Goal: Contribute content: Contribute content

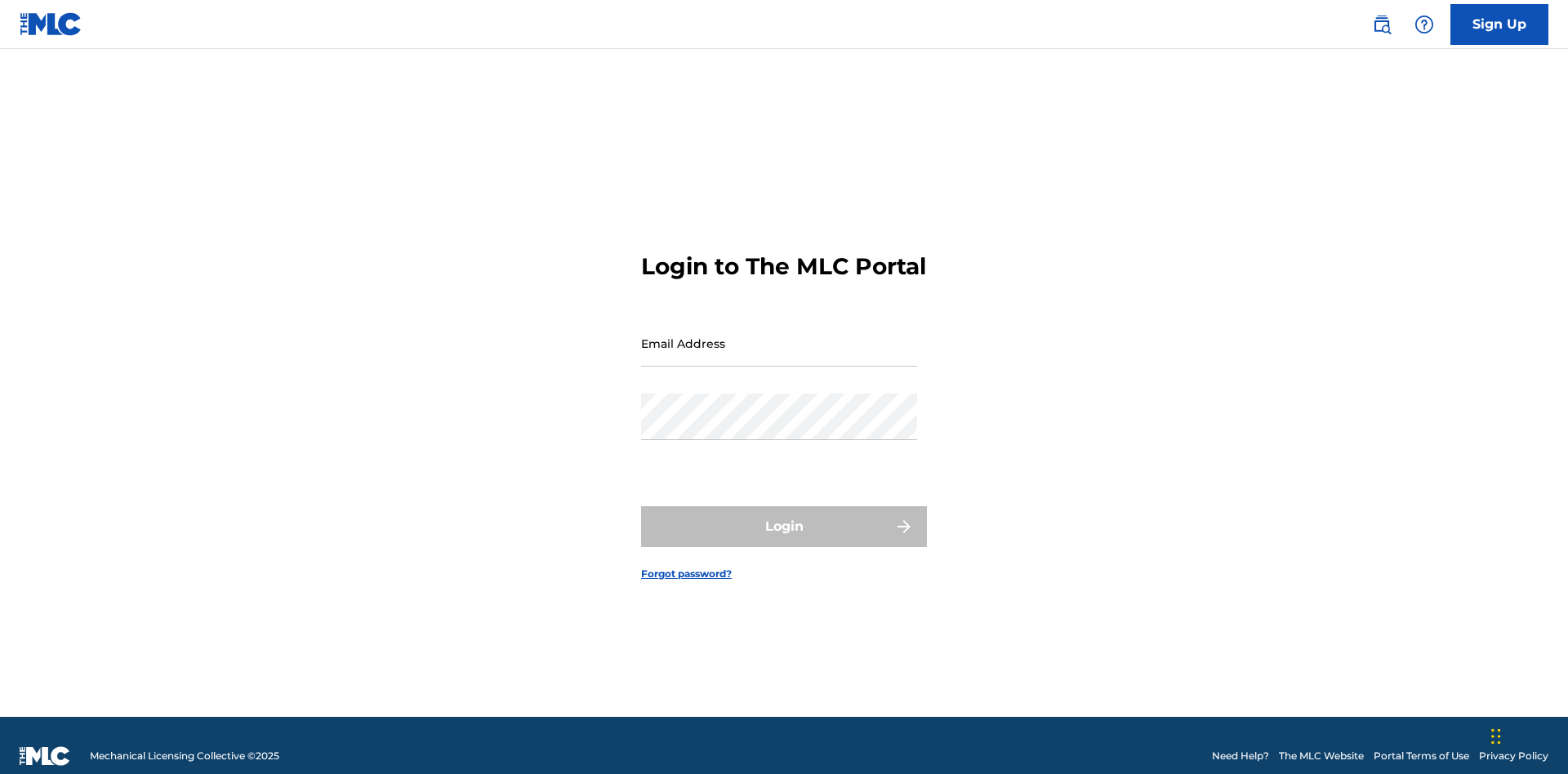
scroll to position [21, 0]
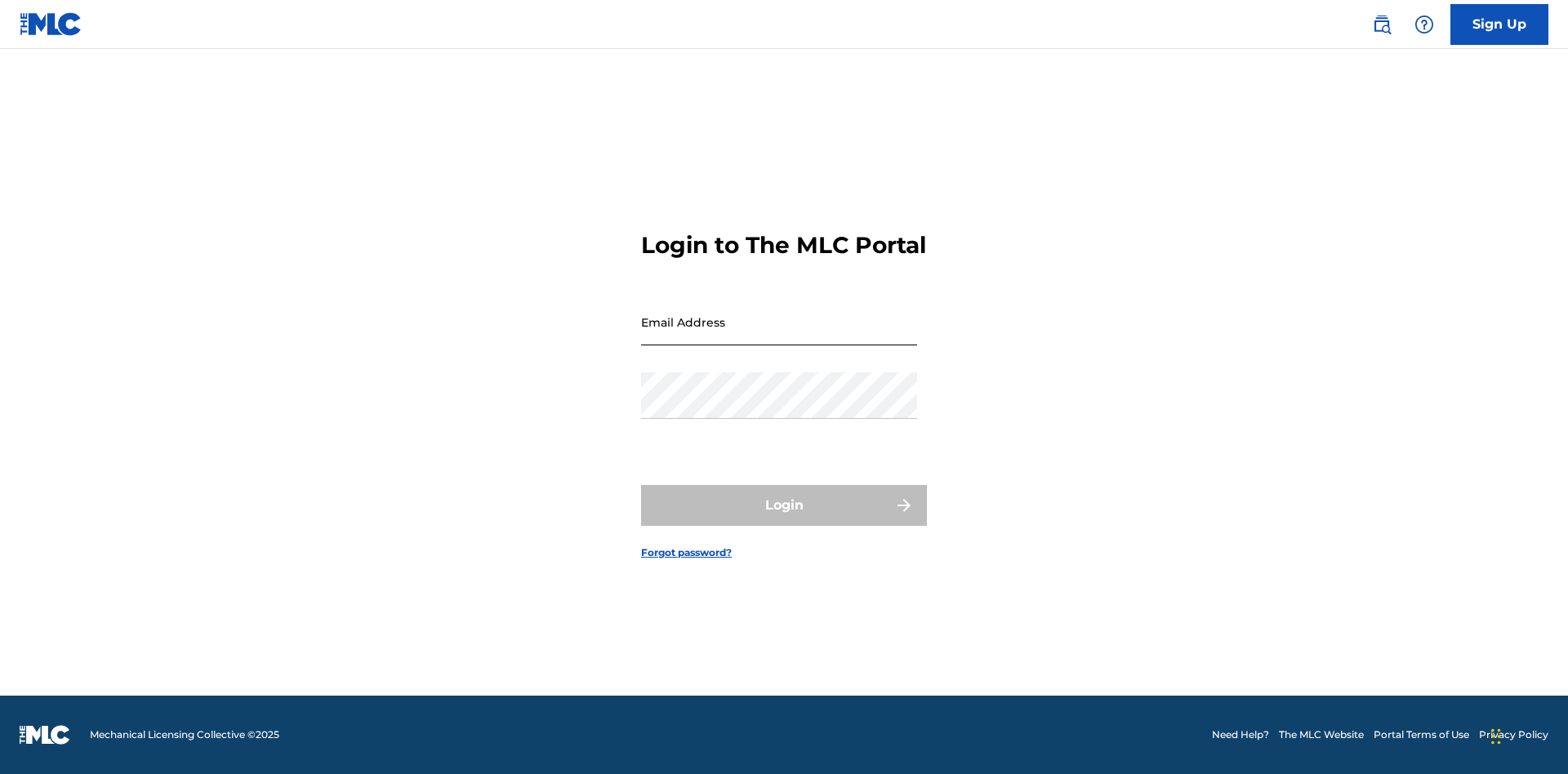
click at [779, 336] on input "Email Address" at bounding box center [778, 321] width 276 height 47
type input "[EMAIL_ADDRESS][DOMAIN_NAME]"
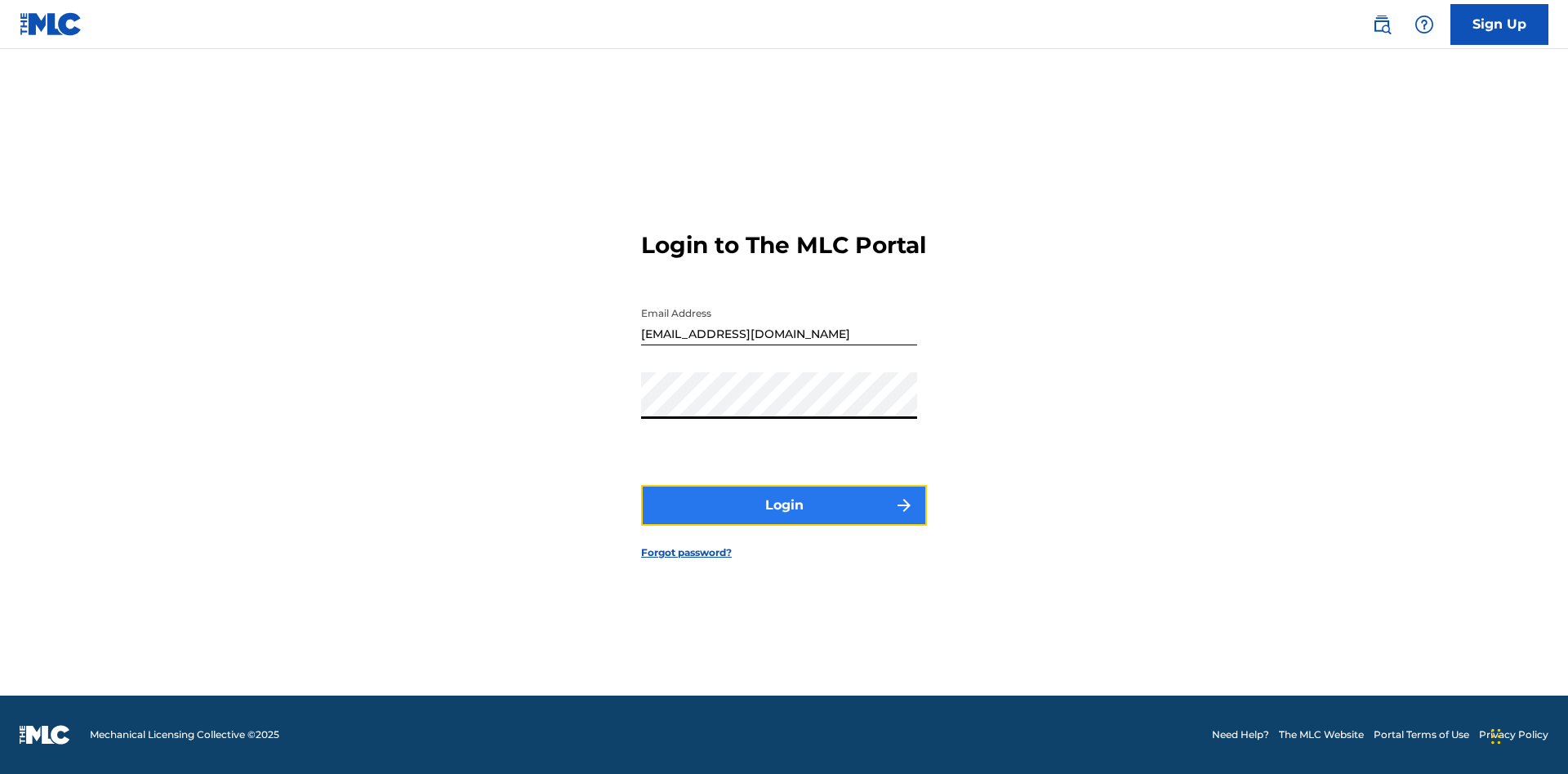
click at [784, 519] on button "Login" at bounding box center [784, 505] width 286 height 41
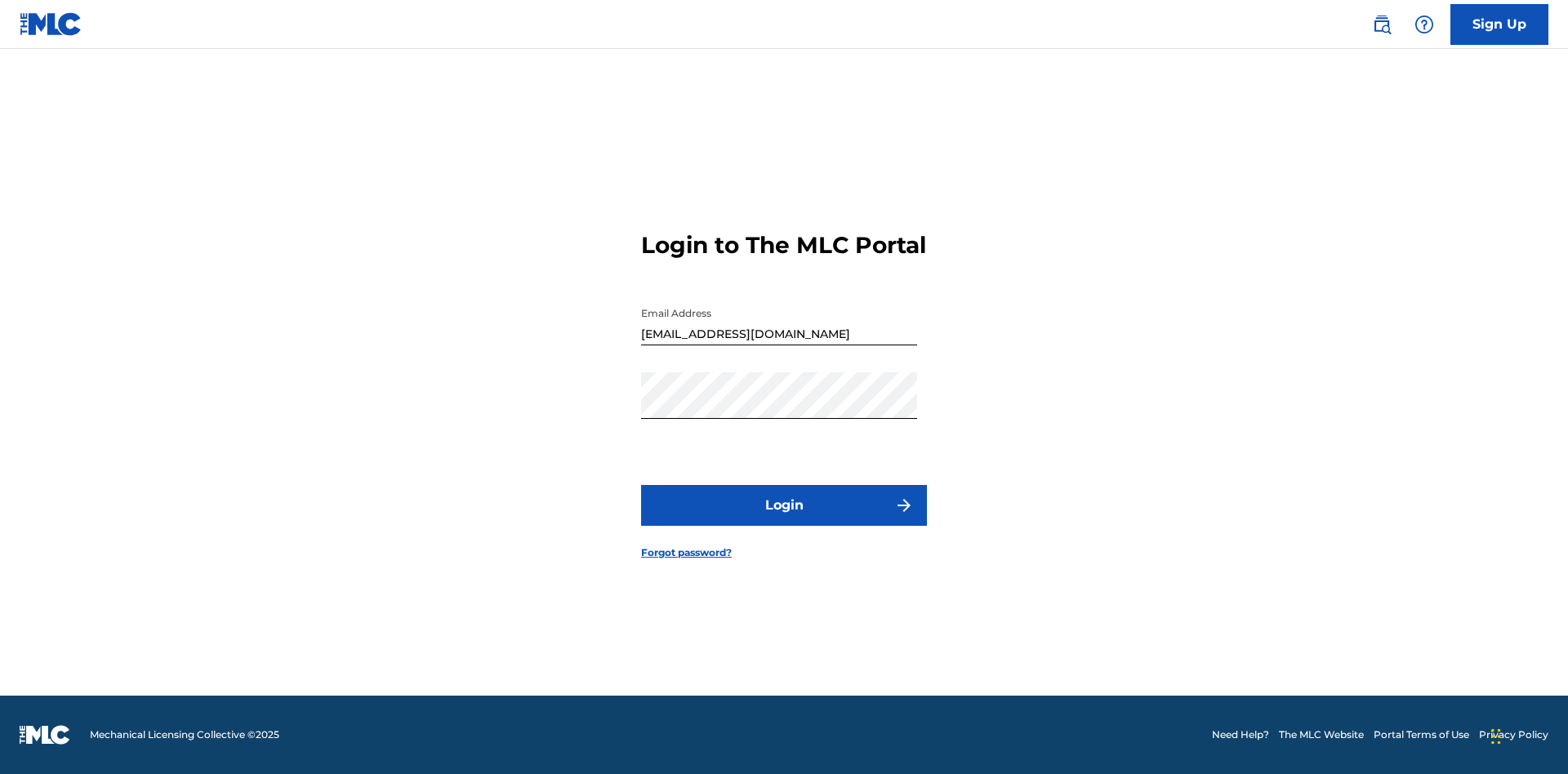
click at [779, 336] on input "[EMAIL_ADDRESS][DOMAIN_NAME]" at bounding box center [778, 321] width 276 height 47
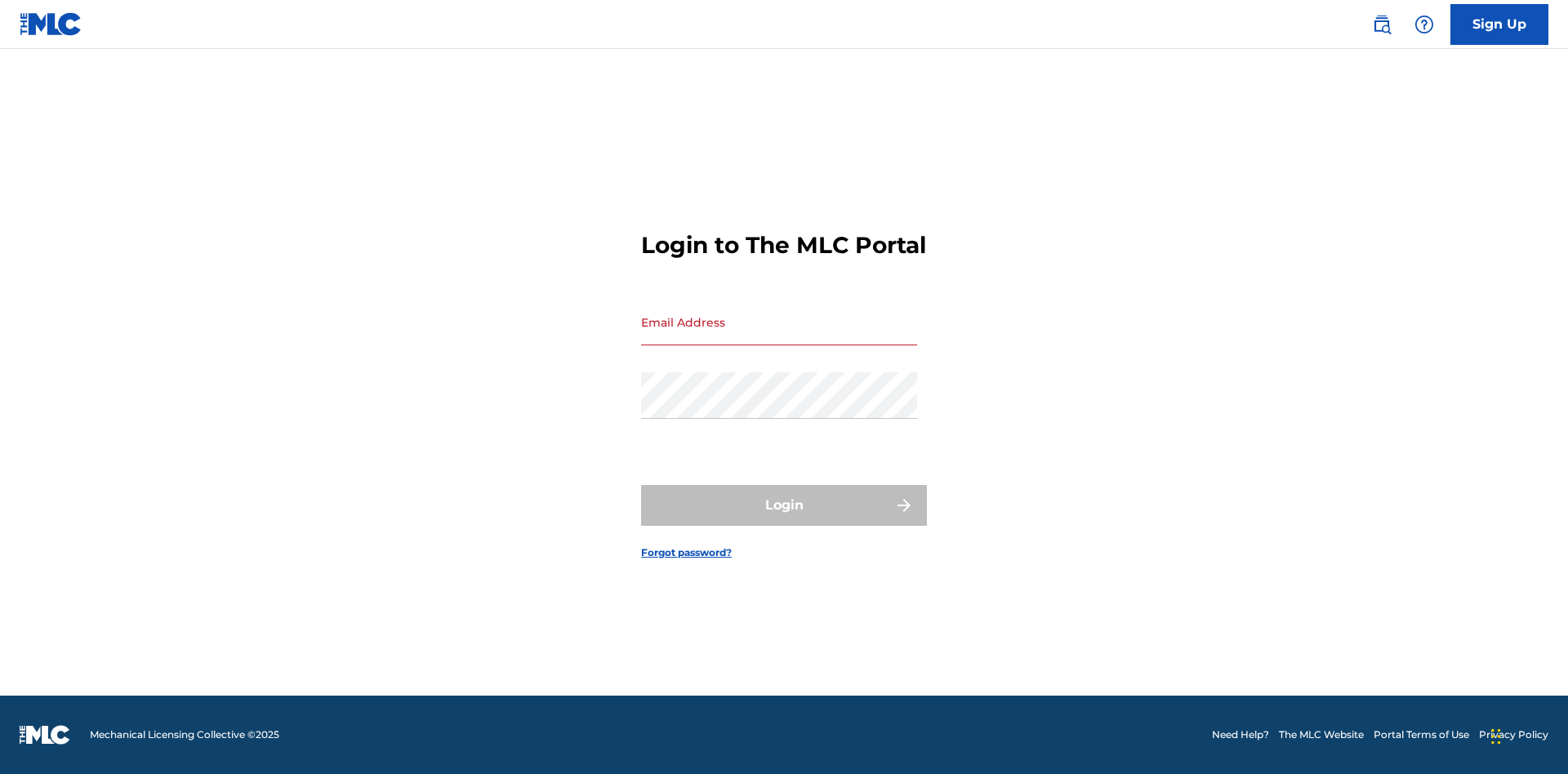
click at [779, 336] on input "Email Address" at bounding box center [778, 321] width 276 height 47
type input "[EMAIL_ADDRESS][DOMAIN_NAME]"
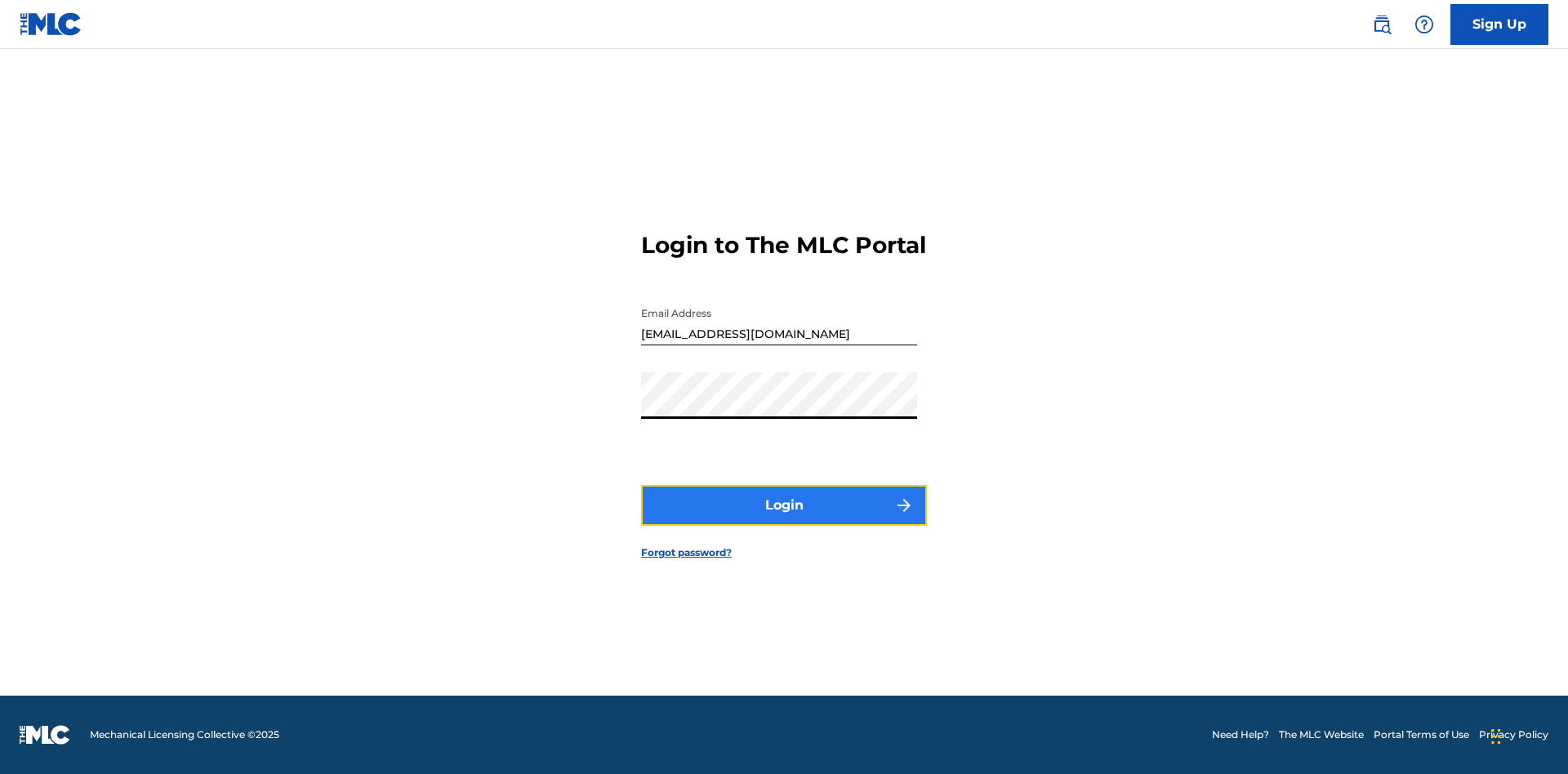
click at [784, 519] on button "Login" at bounding box center [784, 505] width 286 height 41
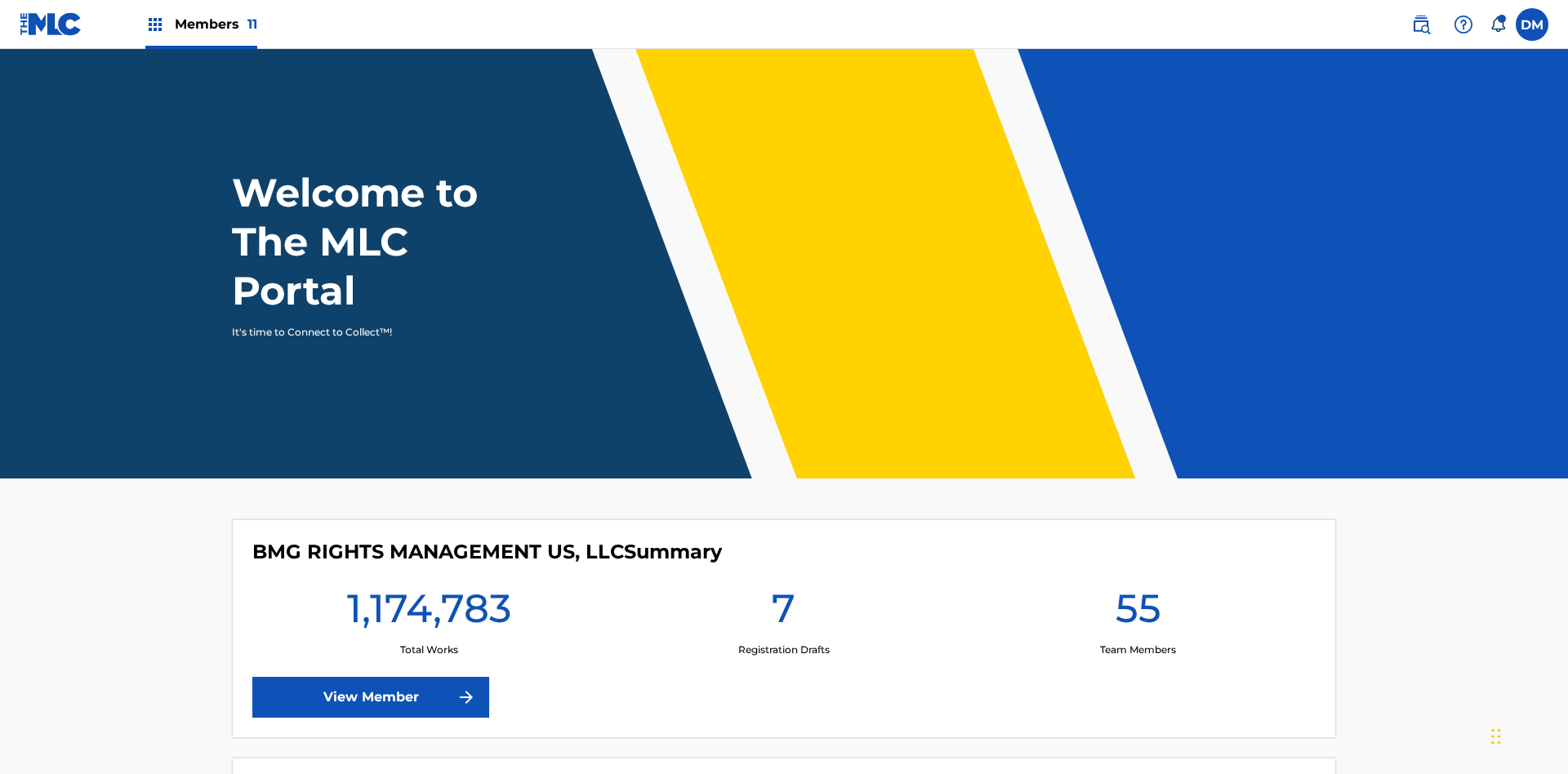
click at [200, 24] on span "Members 11" at bounding box center [216, 24] width 82 height 19
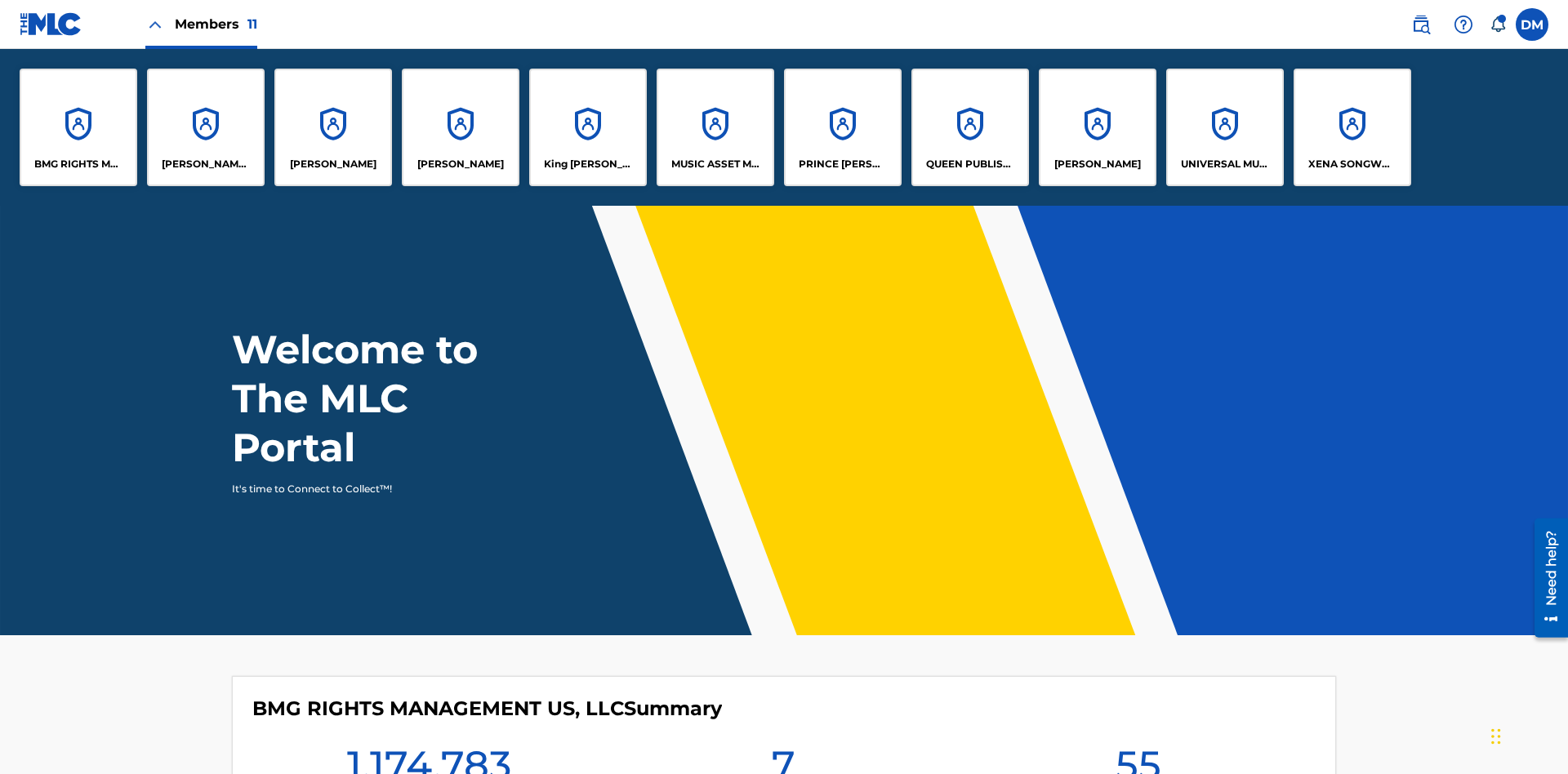
scroll to position [59, 0]
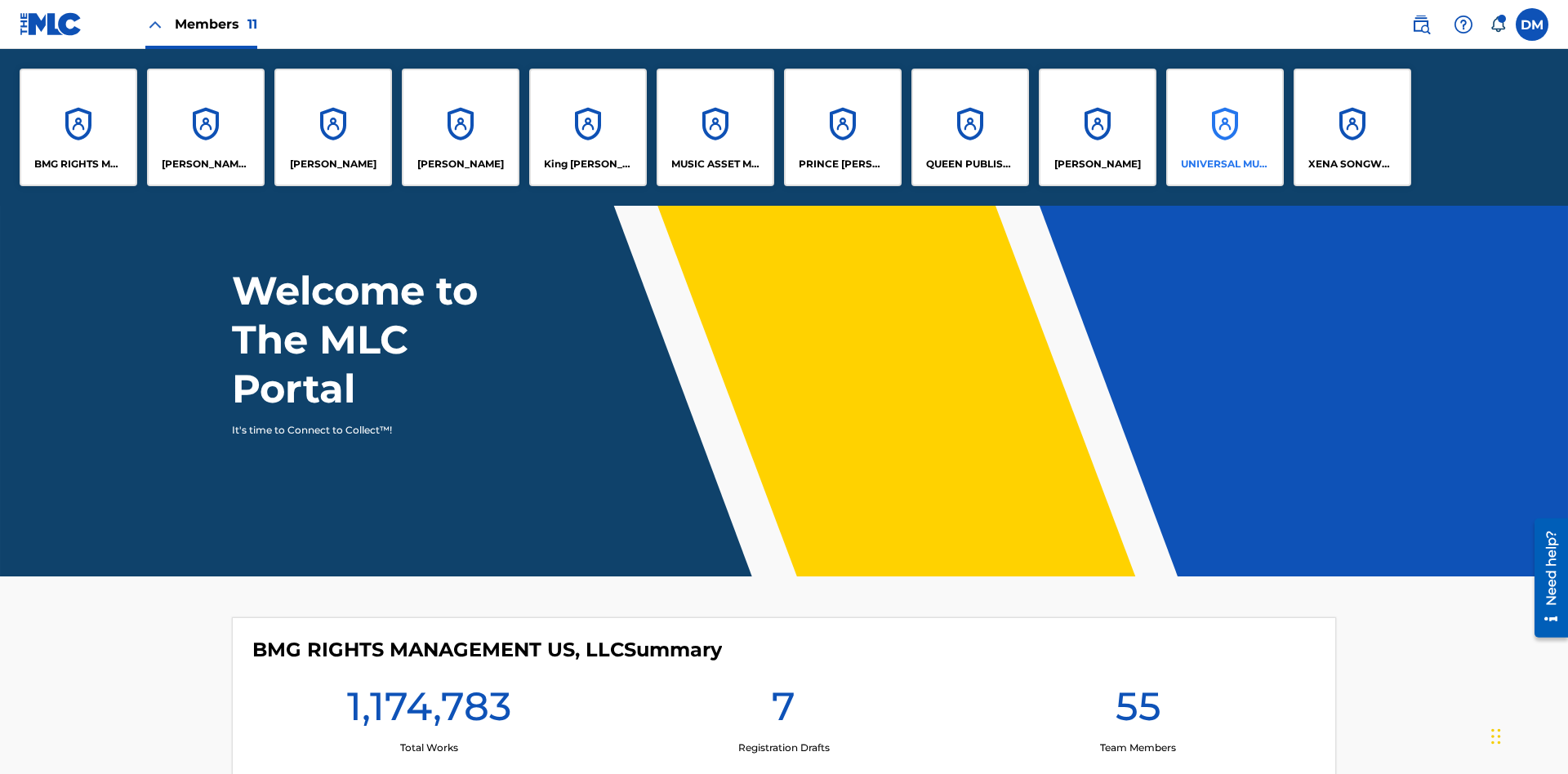
click at [1224, 164] on p "UNIVERSAL MUSIC PUB GROUP" at bounding box center [1225, 164] width 89 height 15
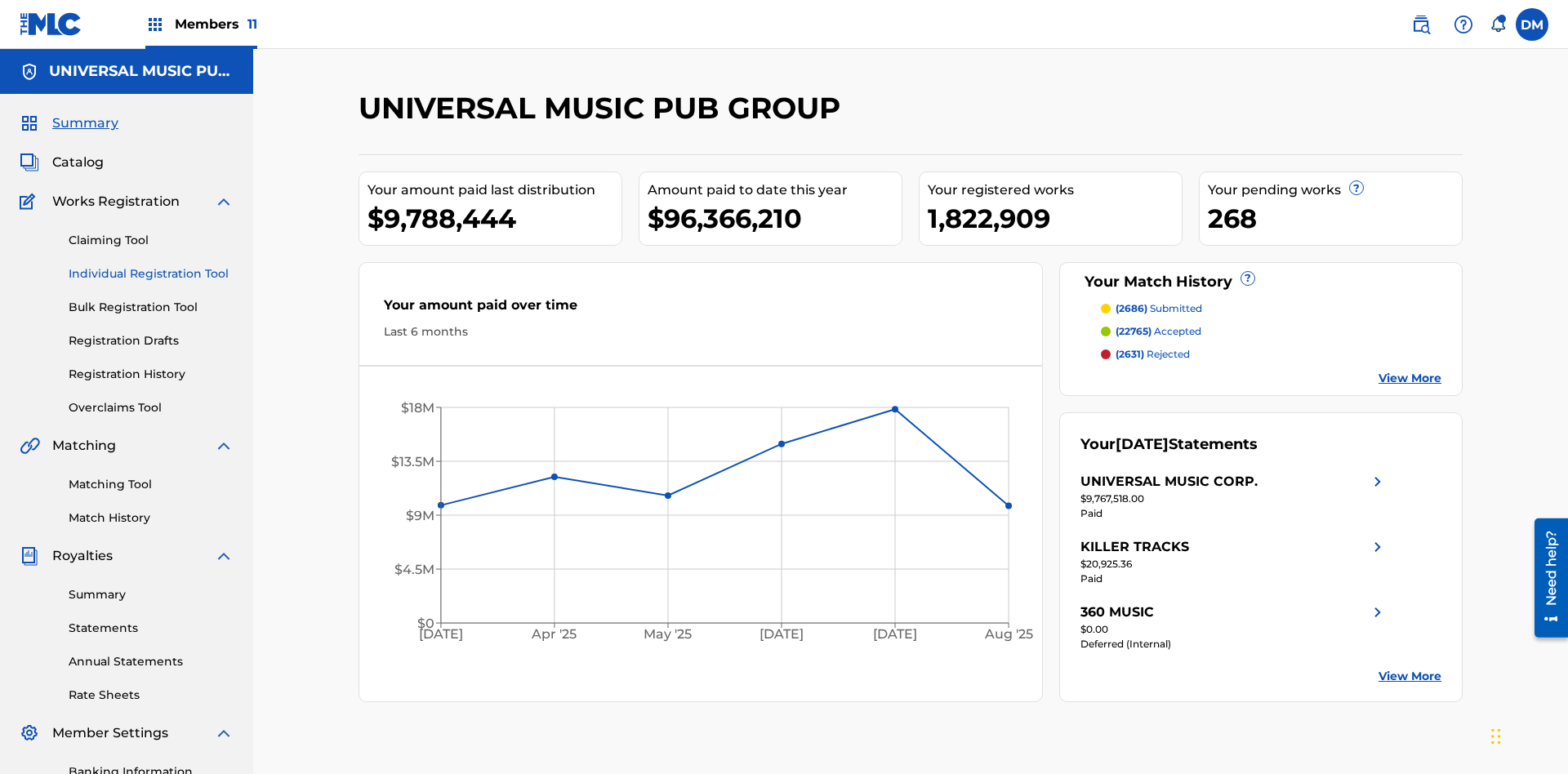
click at [151, 265] on link "Individual Registration Tool" at bounding box center [151, 274] width 165 height 17
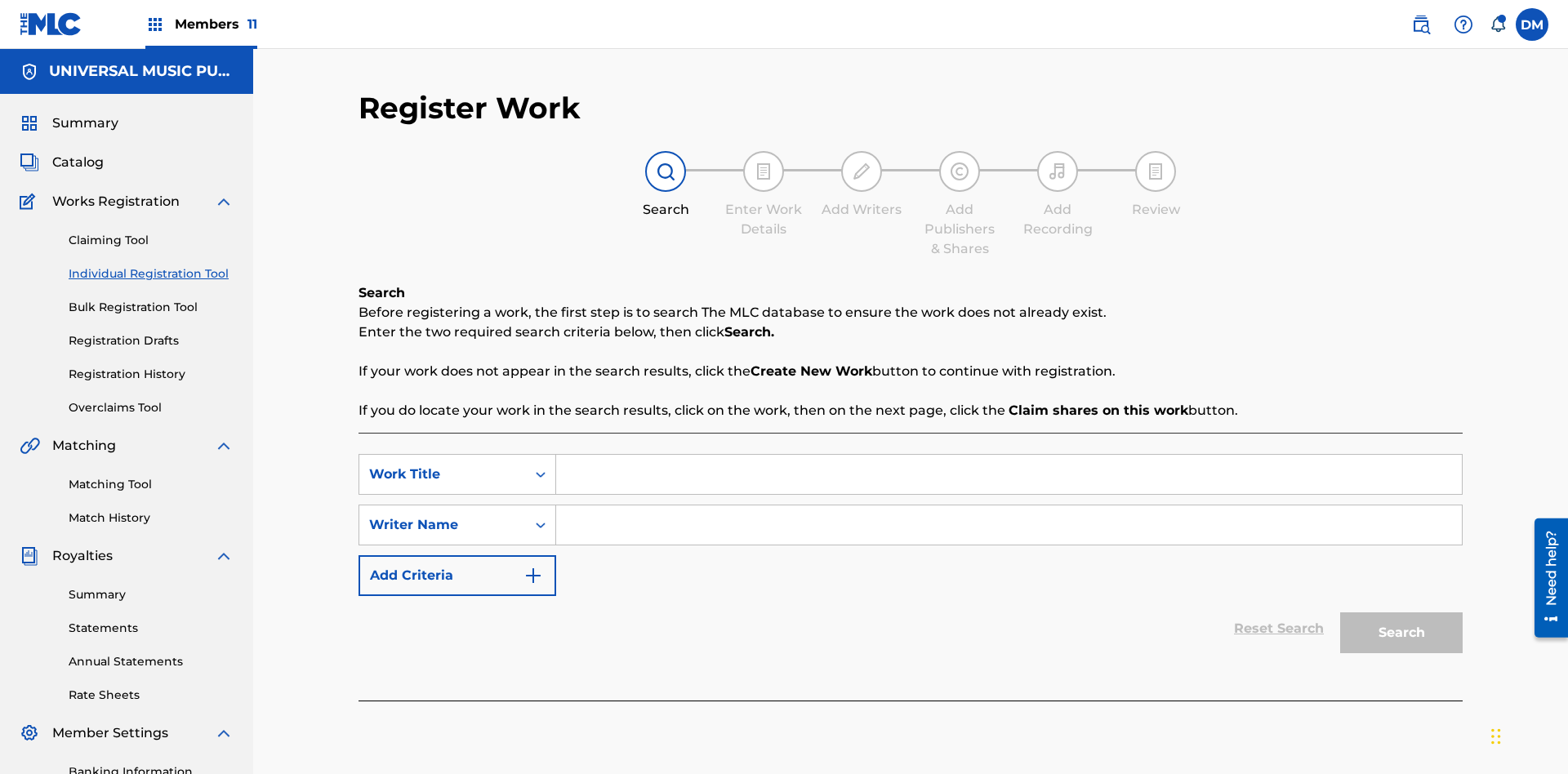
click at [1009, 455] on input "Search Form" at bounding box center [1008, 474] width 905 height 39
type input "My Favorite Dummy Music Work"
click at [1009, 505] on input "Search Form" at bounding box center [1008, 524] width 905 height 39
type input "1234567890"
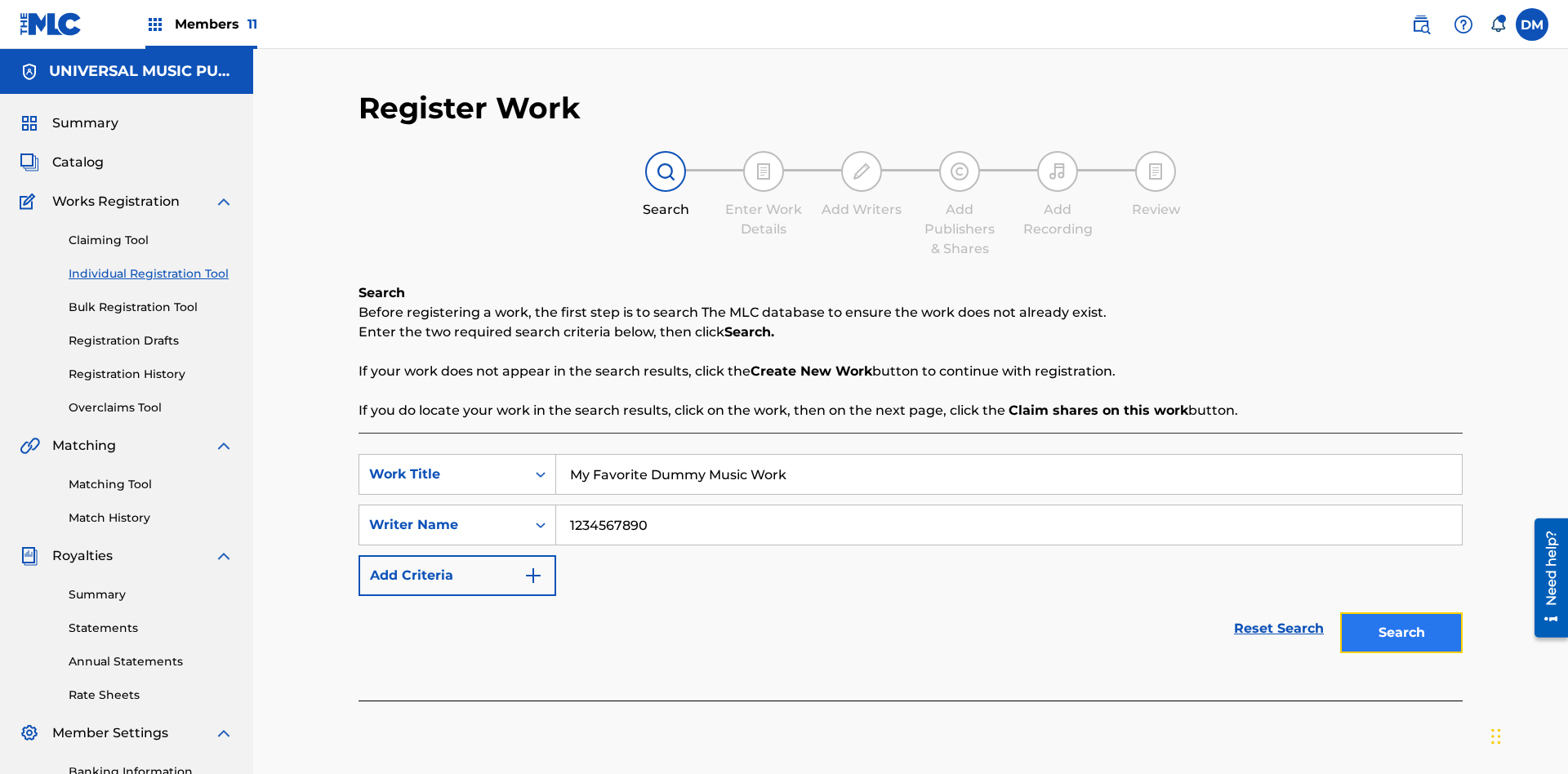
click at [1401, 612] on button "Search" at bounding box center [1401, 632] width 123 height 41
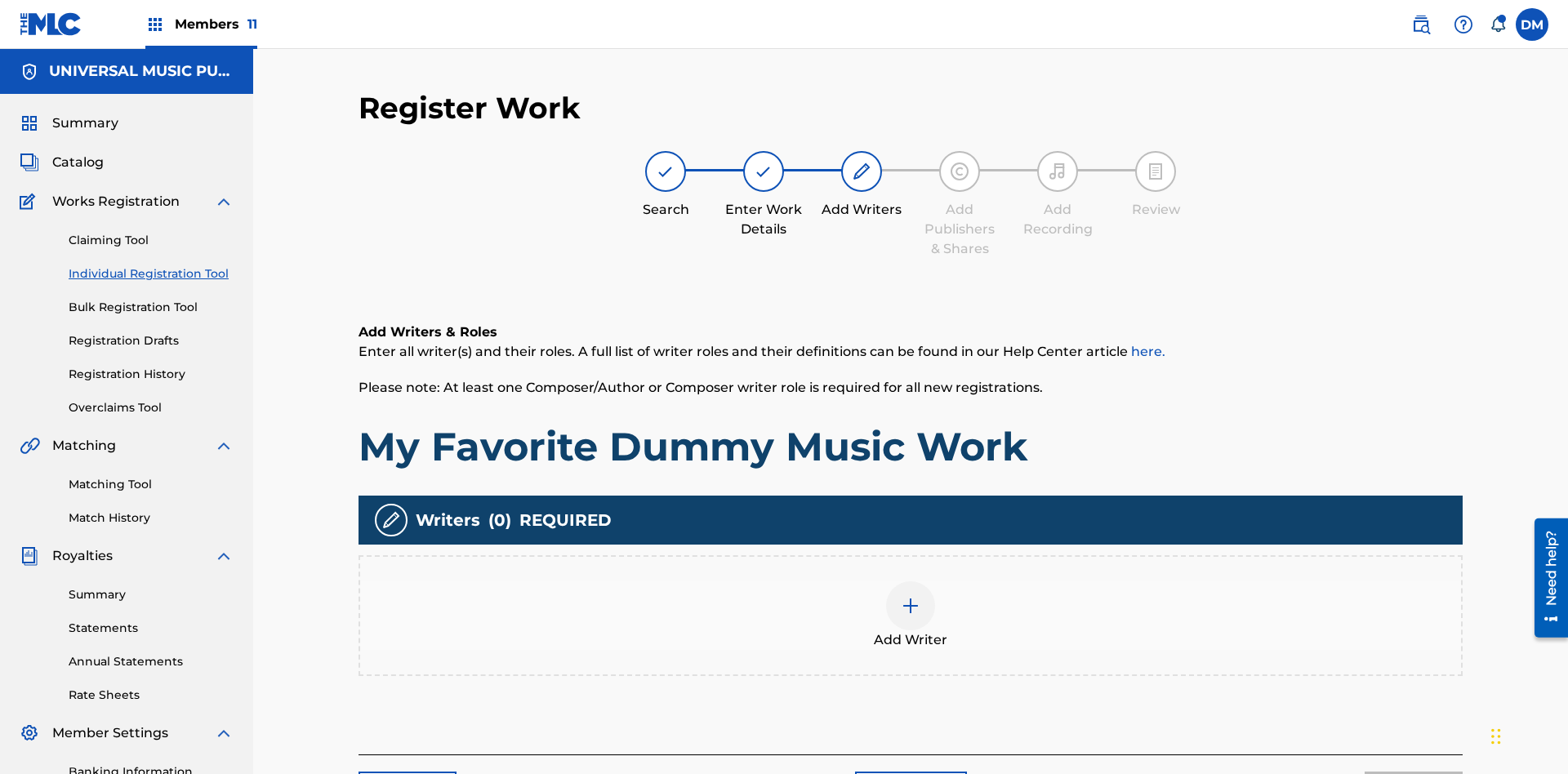
click at [911, 596] on img at bounding box center [910, 605] width 19 height 19
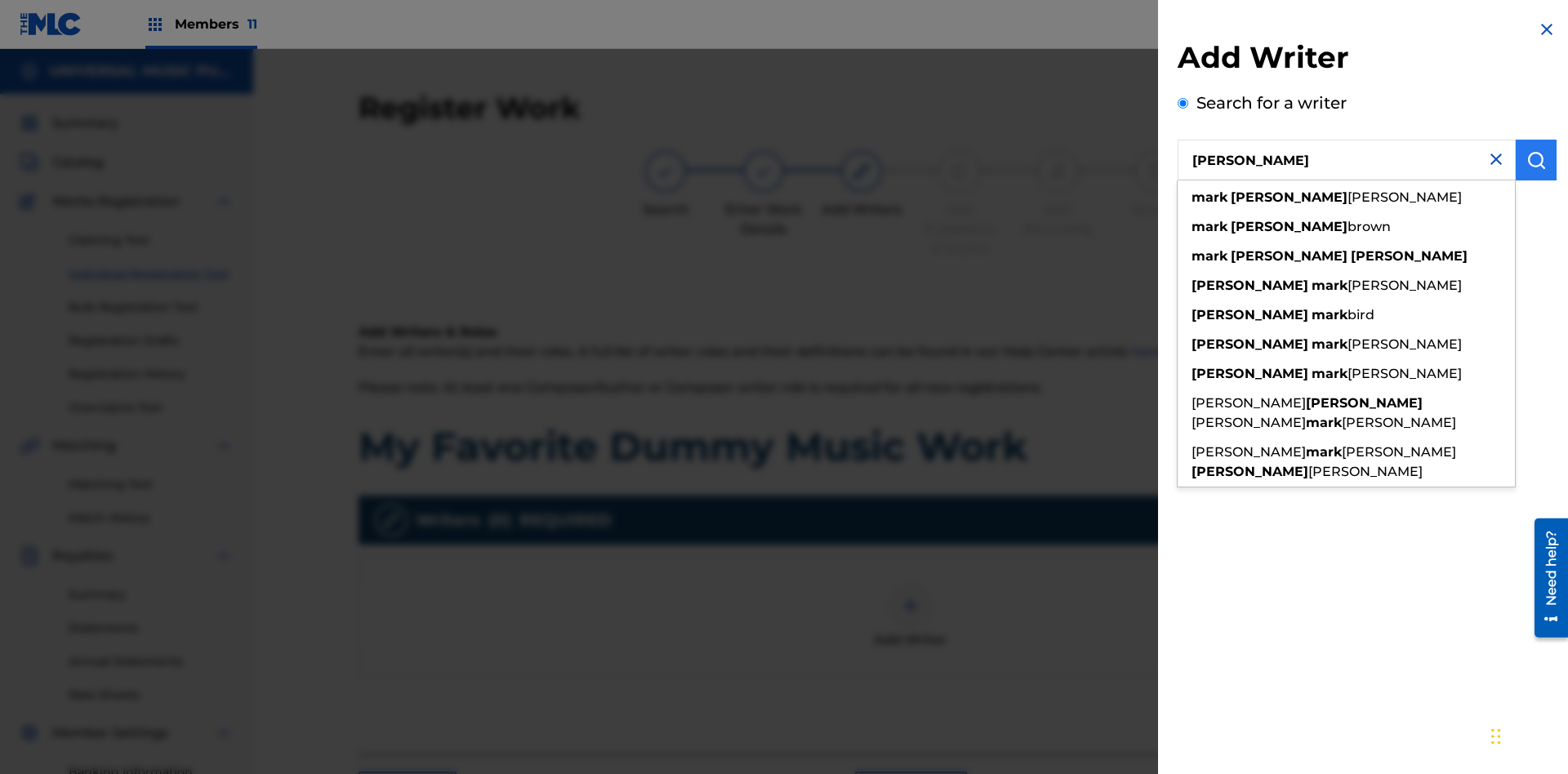
type input "[PERSON_NAME]"
click at [1536, 160] on img "submit" at bounding box center [1535, 159] width 19 height 19
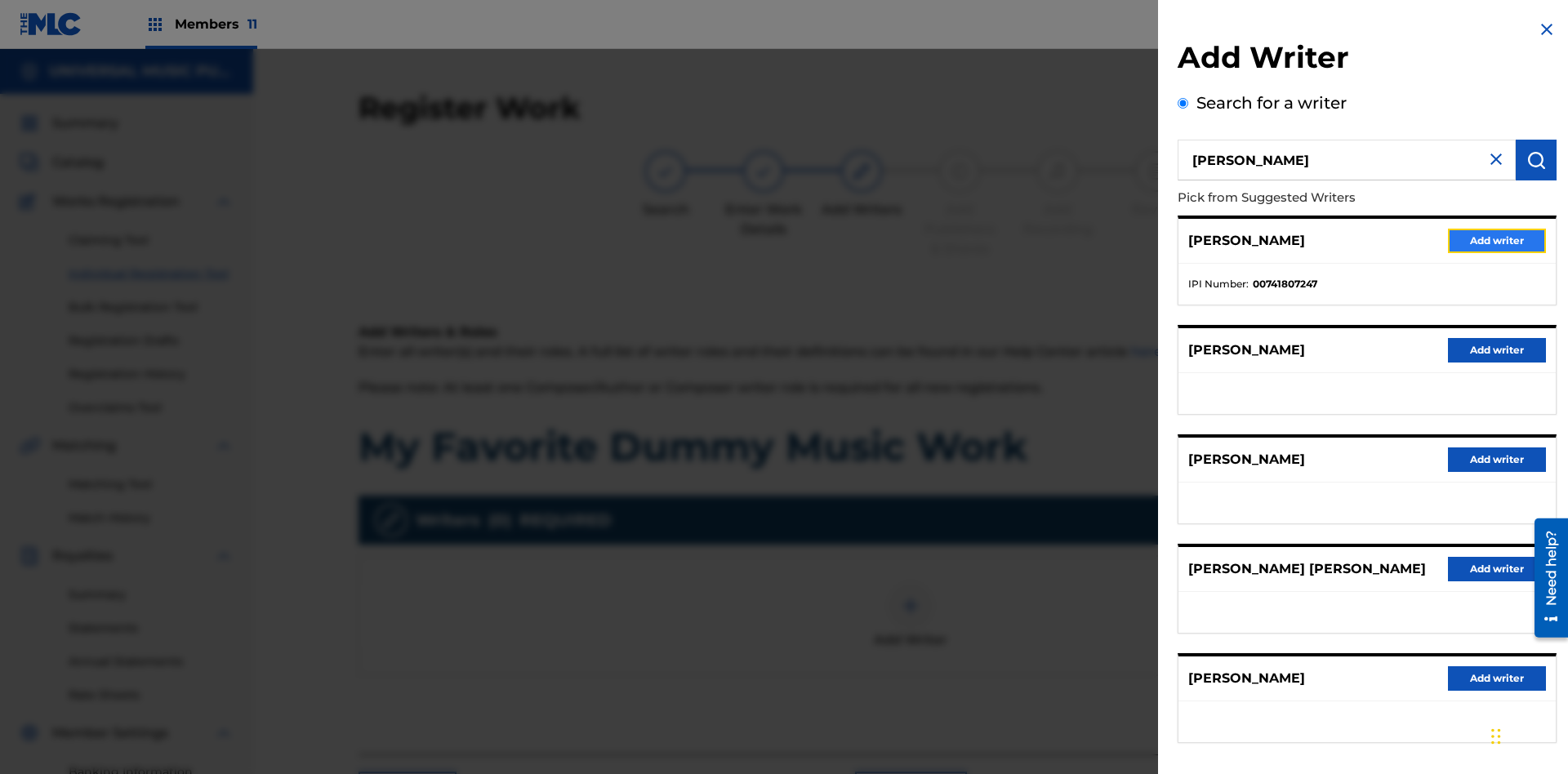
click at [1497, 240] on button "Add writer" at bounding box center [1496, 241] width 98 height 25
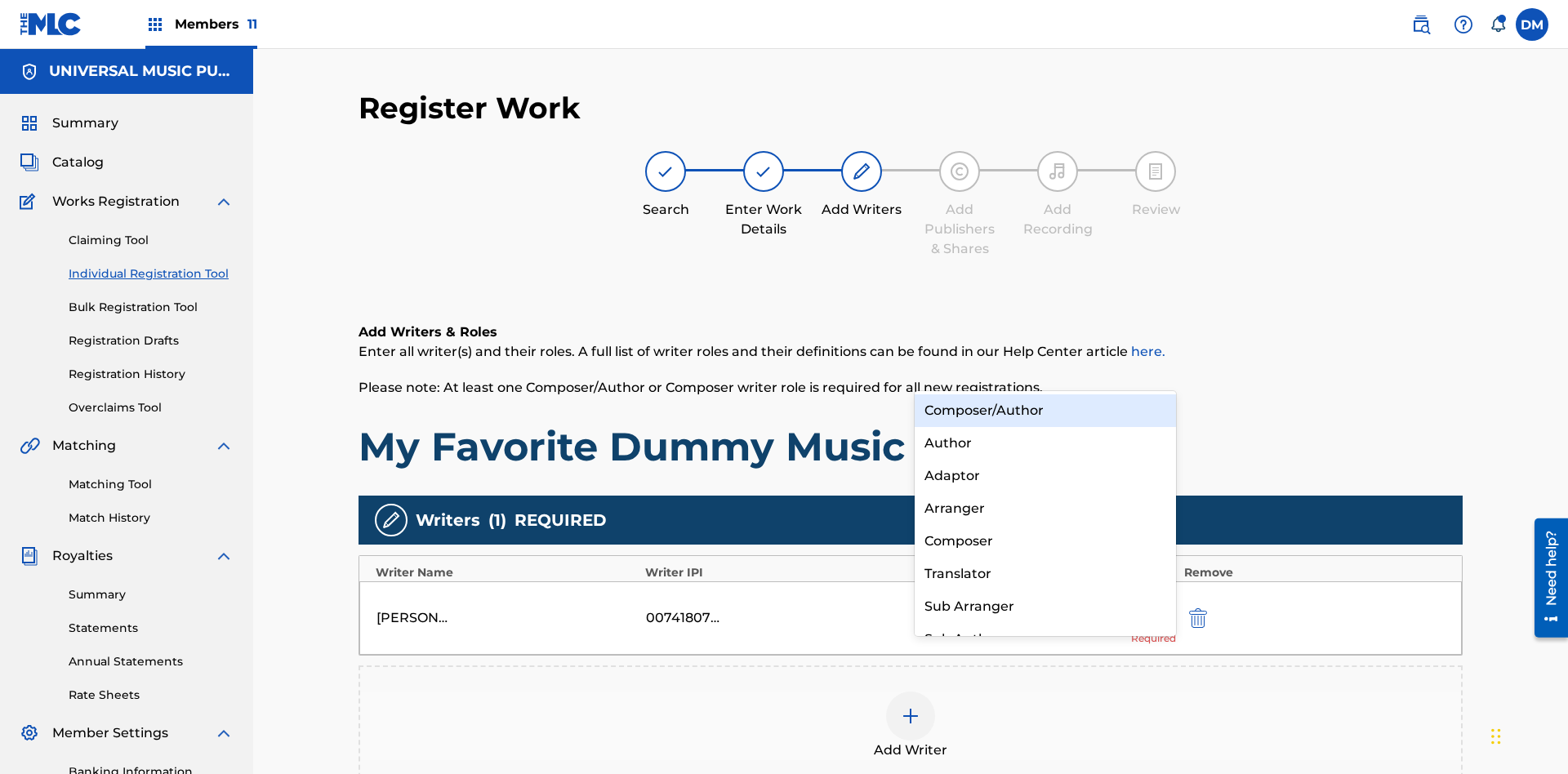
click at [1044, 540] on div "Composer" at bounding box center [1044, 542] width 261 height 33
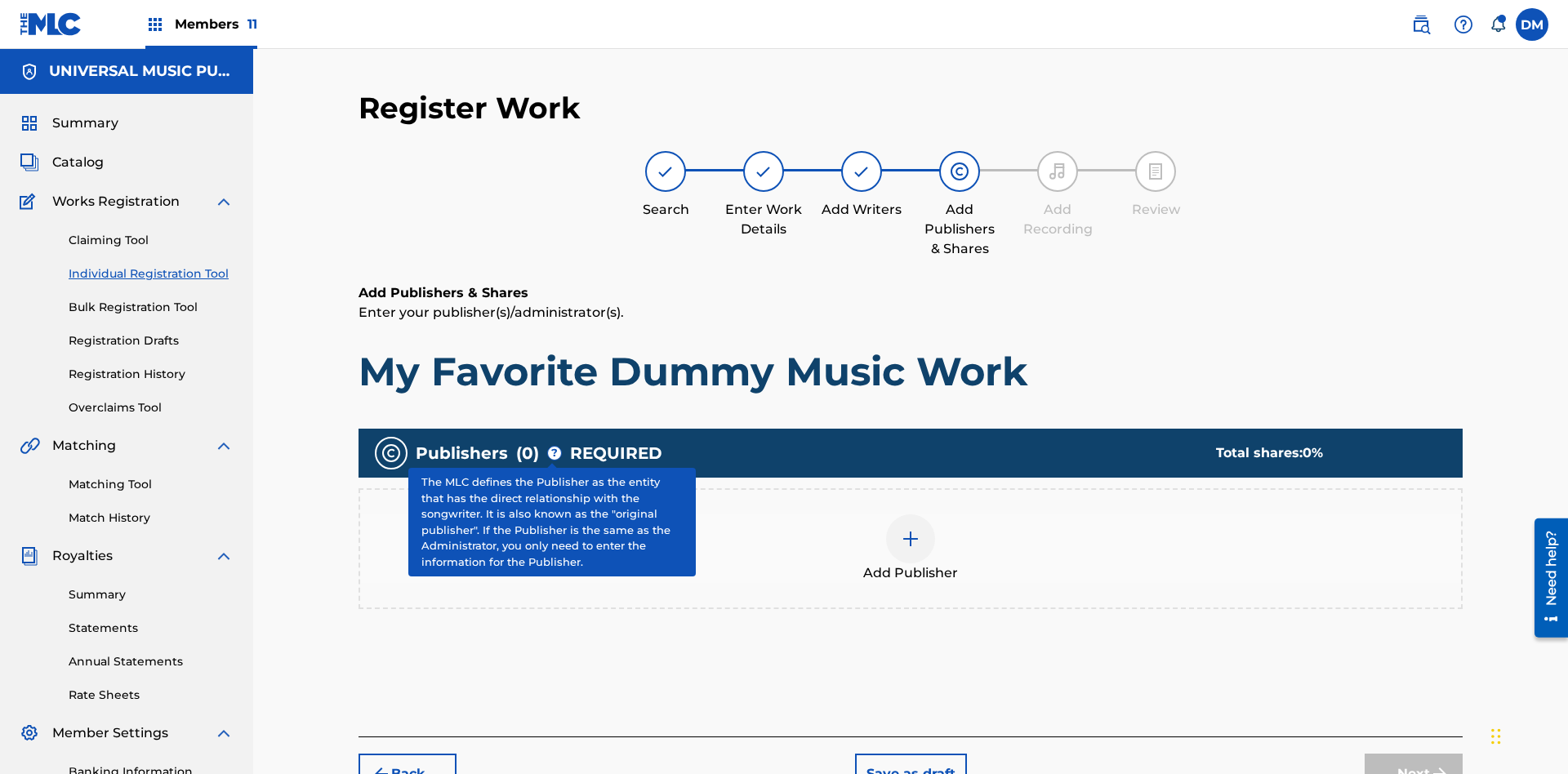
click at [911, 529] on img at bounding box center [910, 538] width 19 height 19
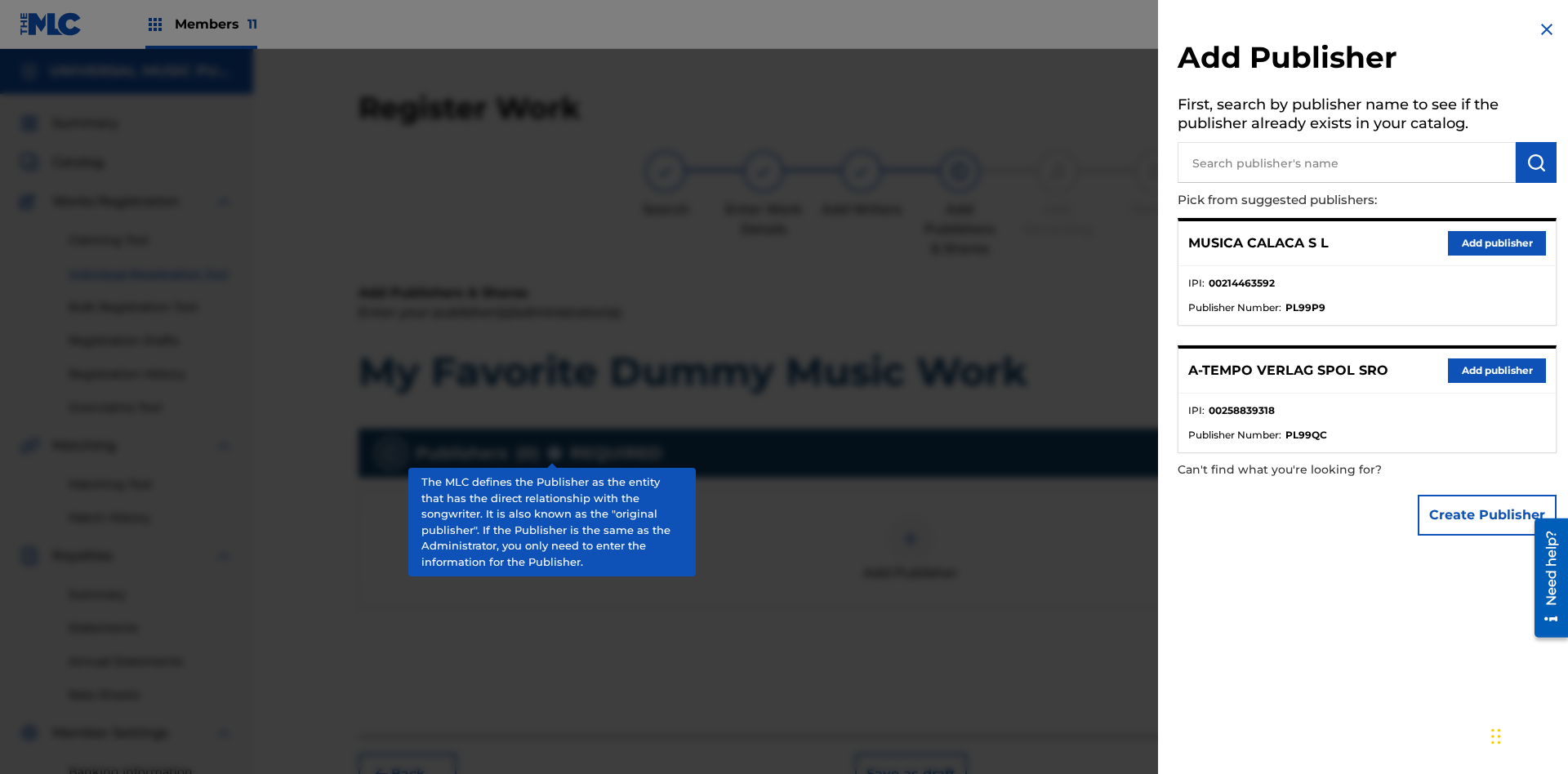
click at [1346, 162] on input "text" at bounding box center [1346, 162] width 338 height 41
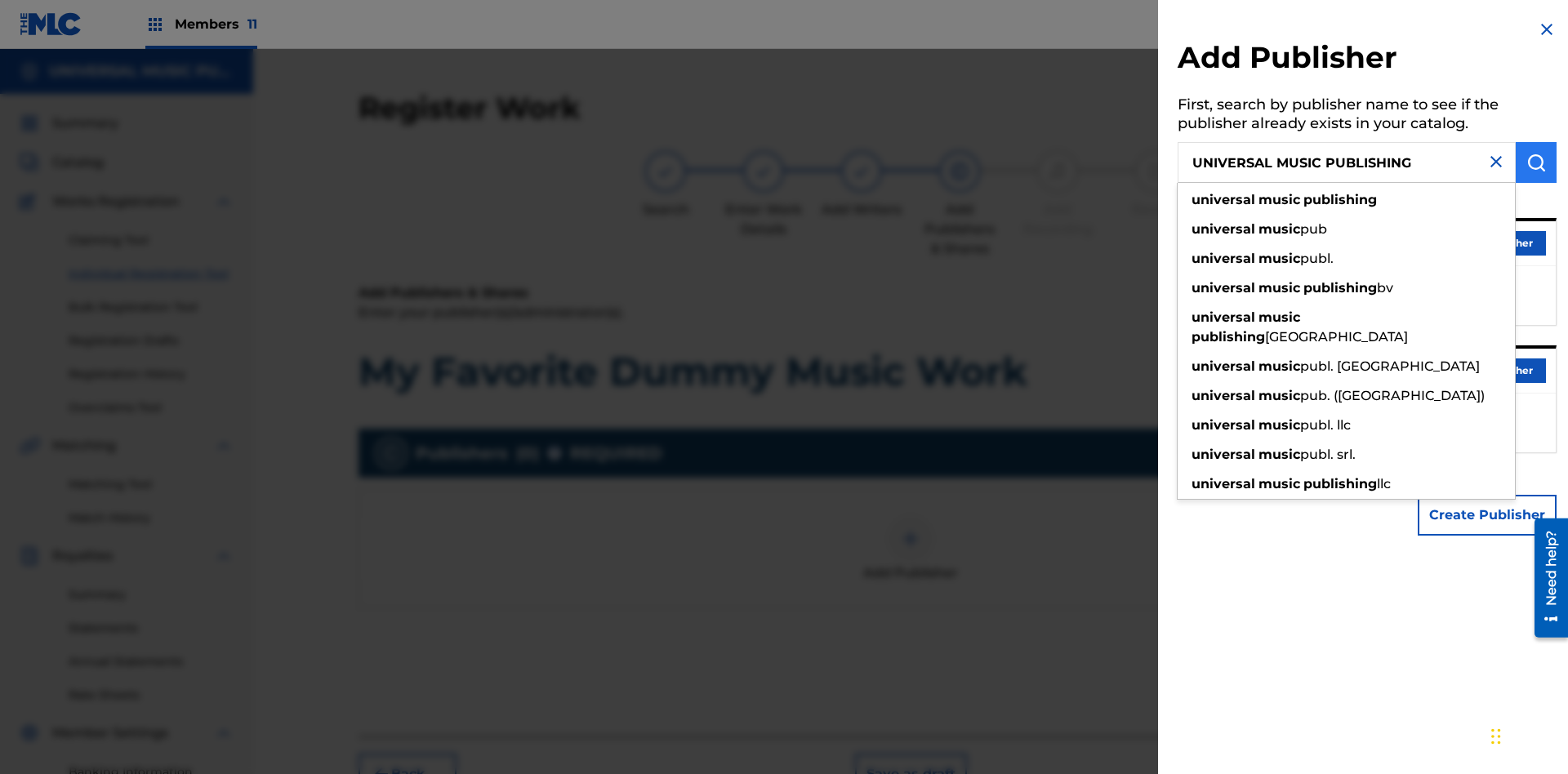
type input "UNIVERSAL MUSIC PUBLISHING"
click at [1536, 162] on img "submit" at bounding box center [1535, 162] width 19 height 19
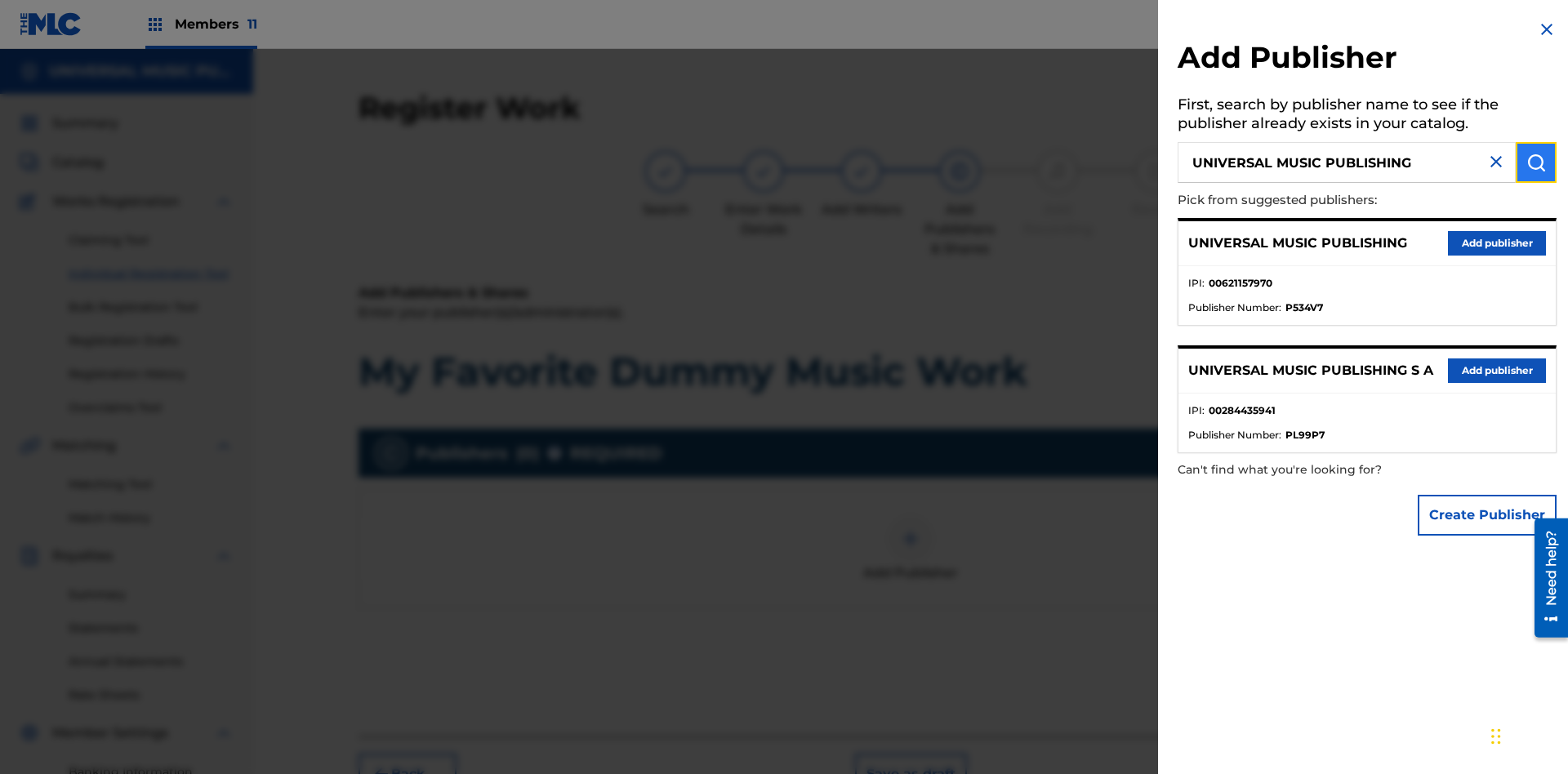
scroll to position [238, 0]
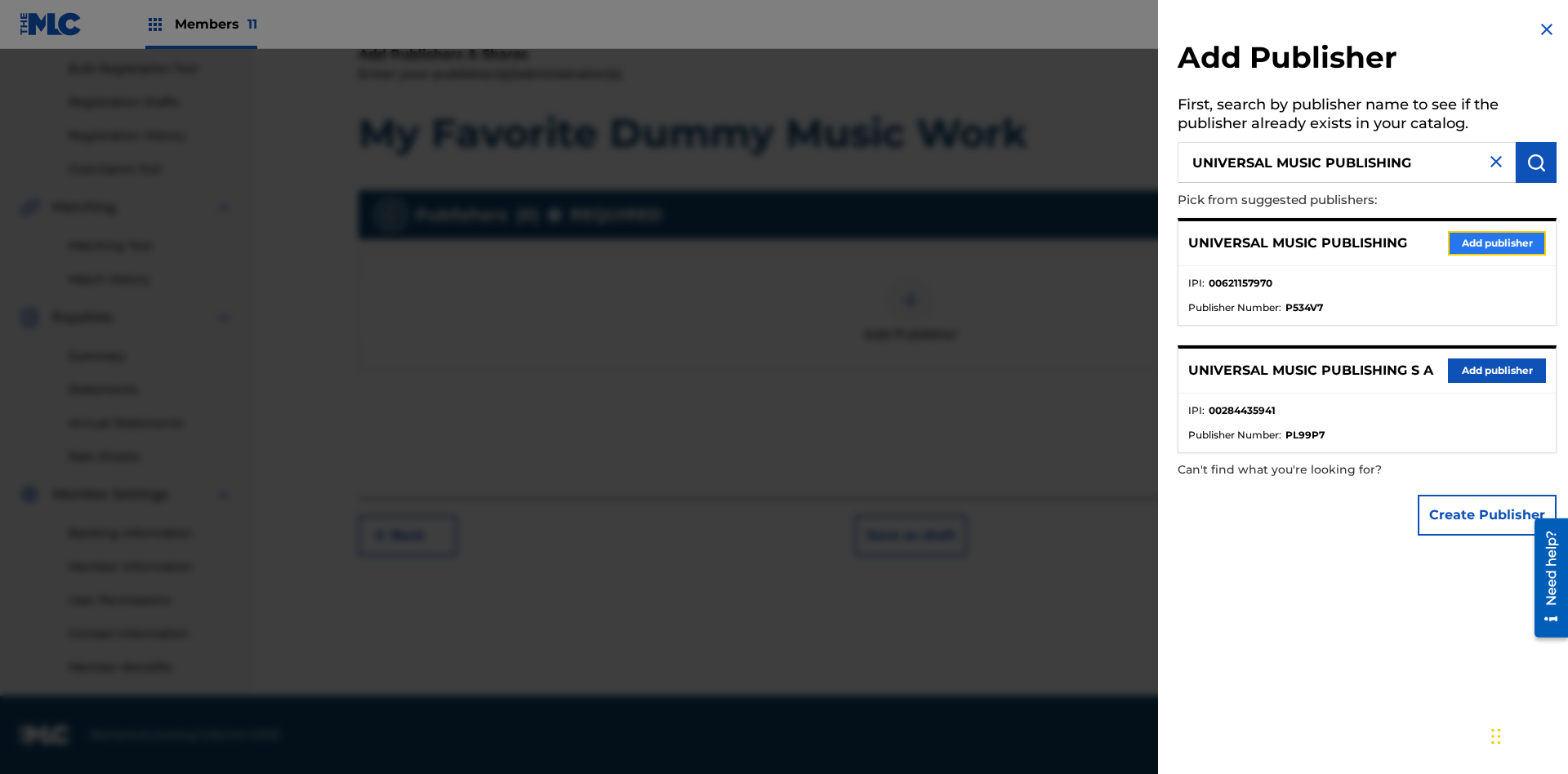
click at [1497, 242] on button "Add publisher" at bounding box center [1496, 242] width 98 height 25
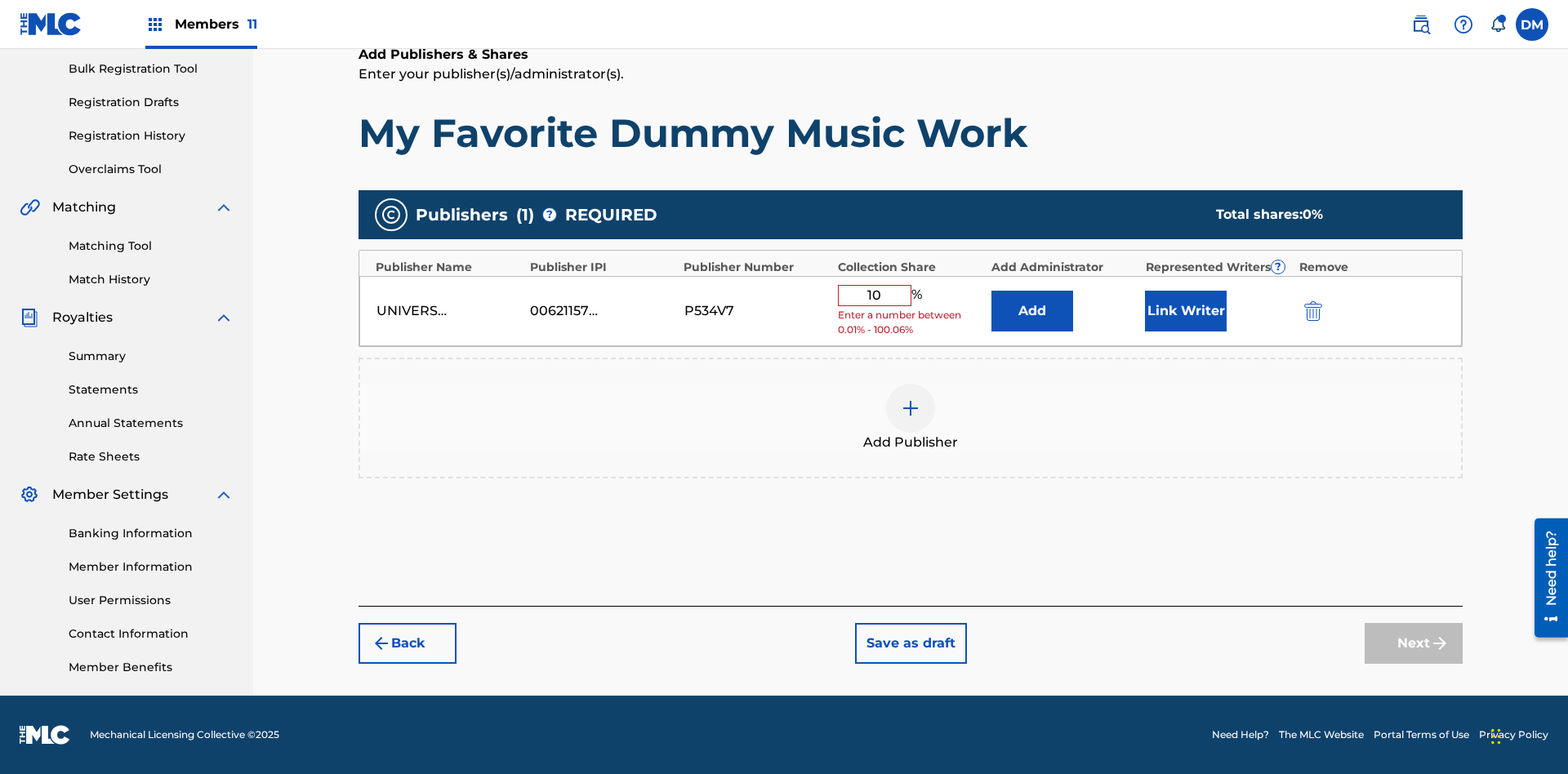
type input "100"
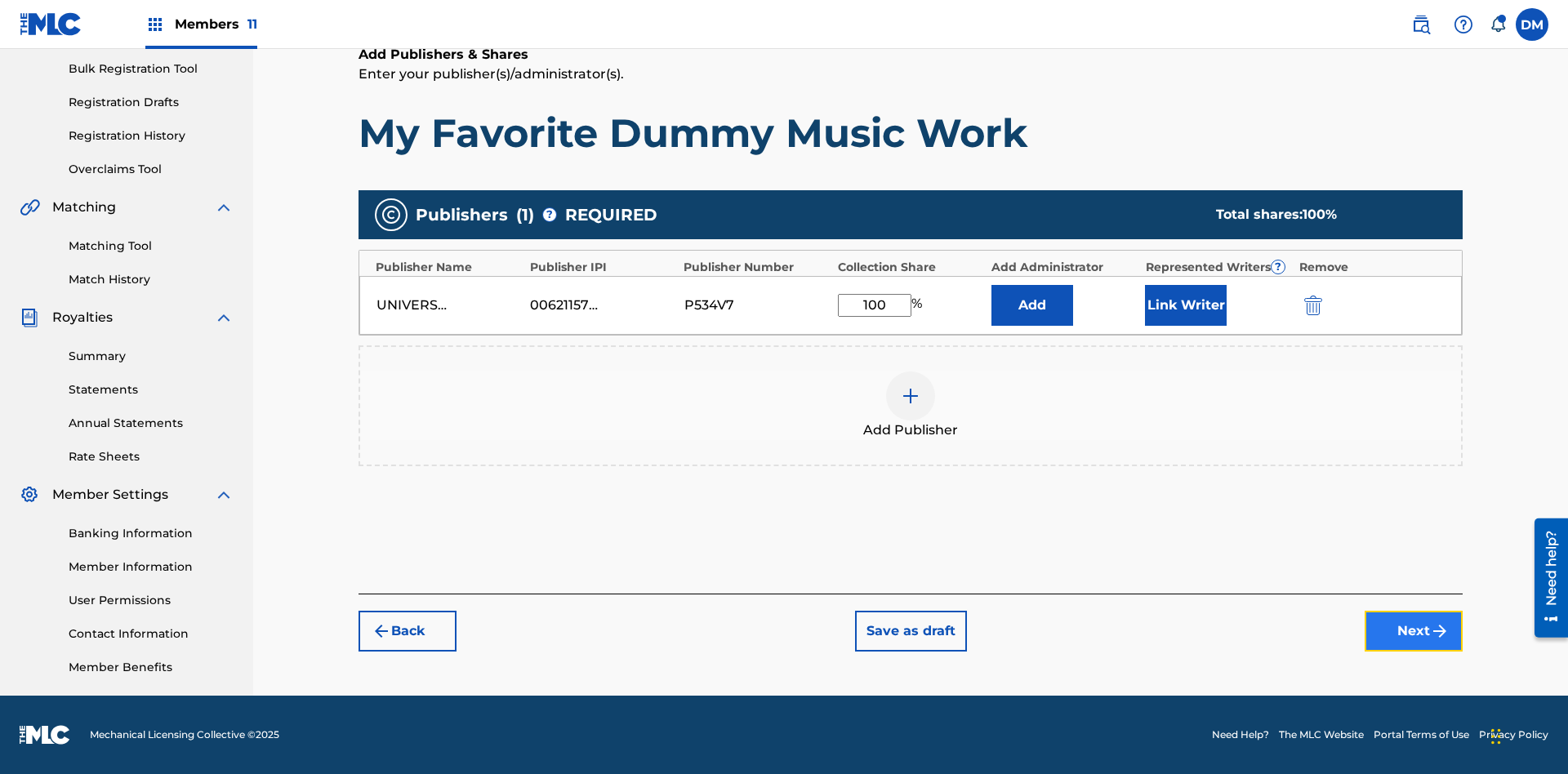
click at [1413, 630] on button "Next" at bounding box center [1412, 630] width 98 height 41
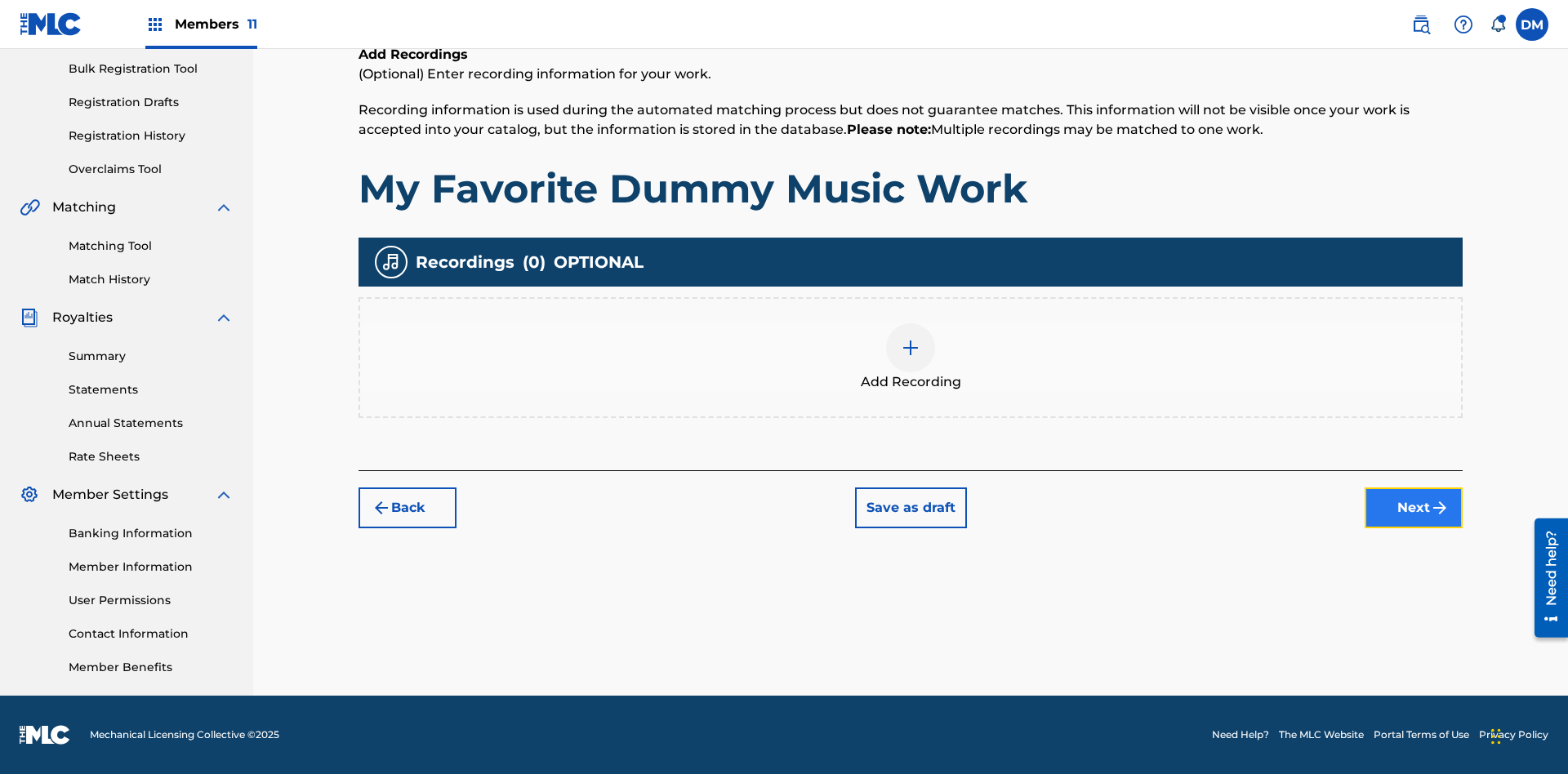
click at [1413, 507] on button "Next" at bounding box center [1412, 507] width 98 height 41
